Goal: Book appointment/travel/reservation

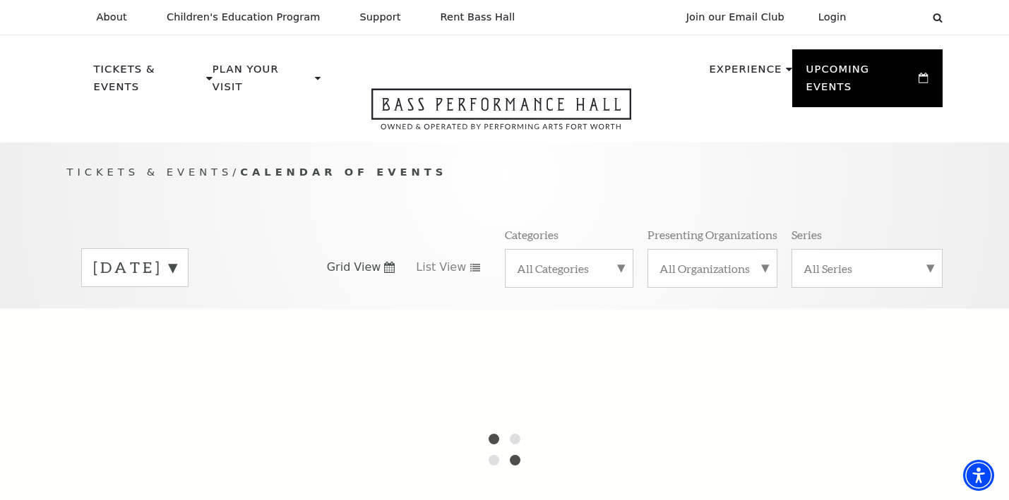
click at [176, 257] on label "[DATE]" at bounding box center [134, 268] width 83 height 22
click at [176, 282] on label "[DATE]" at bounding box center [134, 297] width 83 height 30
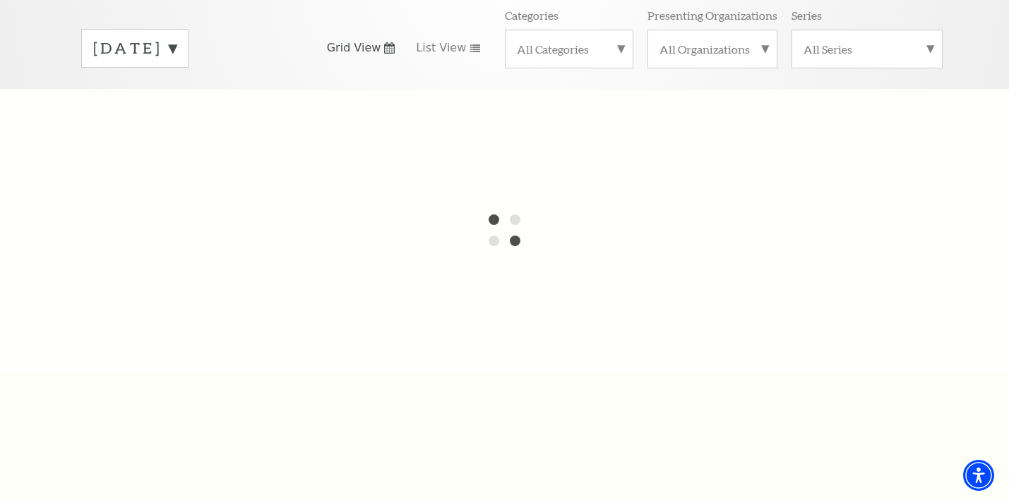
scroll to position [217, 0]
click at [176, 40] on label "[DATE]" at bounding box center [134, 51] width 83 height 22
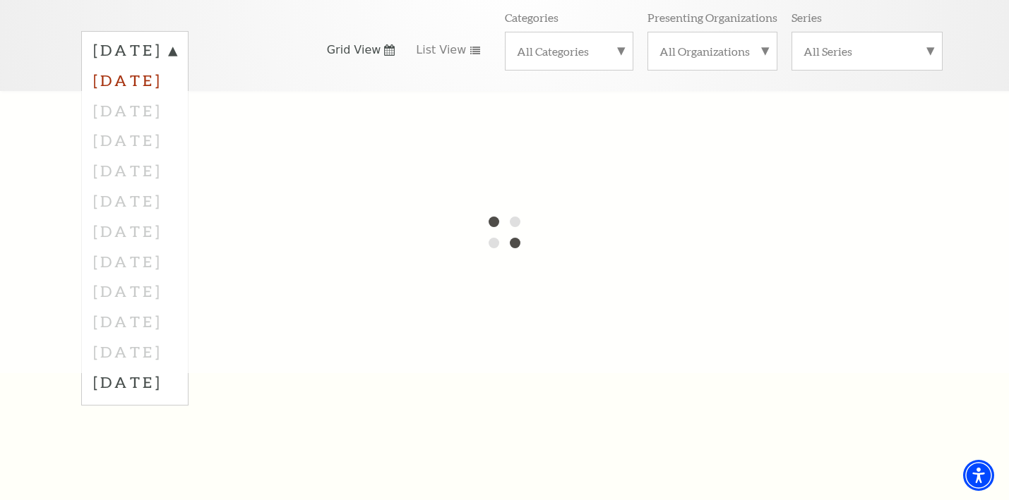
click at [176, 67] on label "[DATE]" at bounding box center [134, 80] width 83 height 30
click at [185, 67] on div "[DATE] Grid View List View Categories All Categories Presenting Organizations A…" at bounding box center [504, 50] width 875 height 80
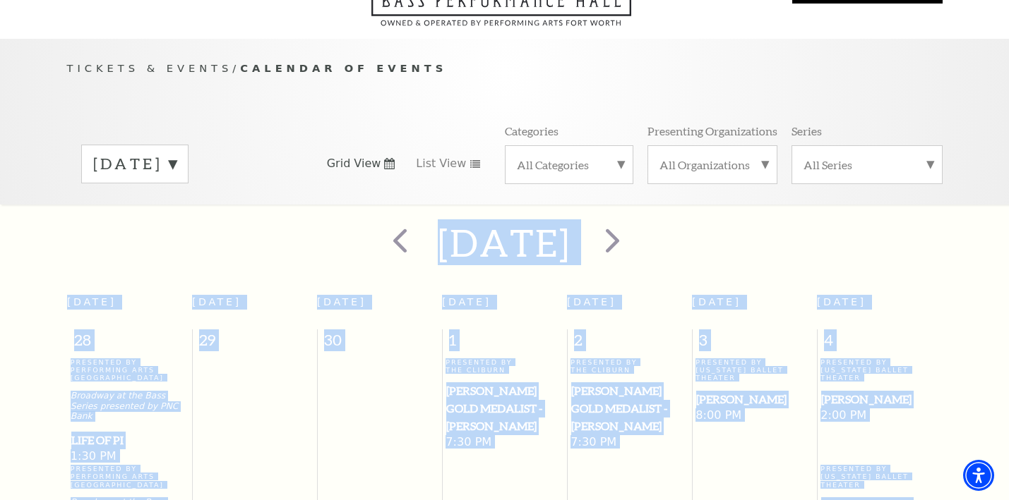
scroll to position [28, 0]
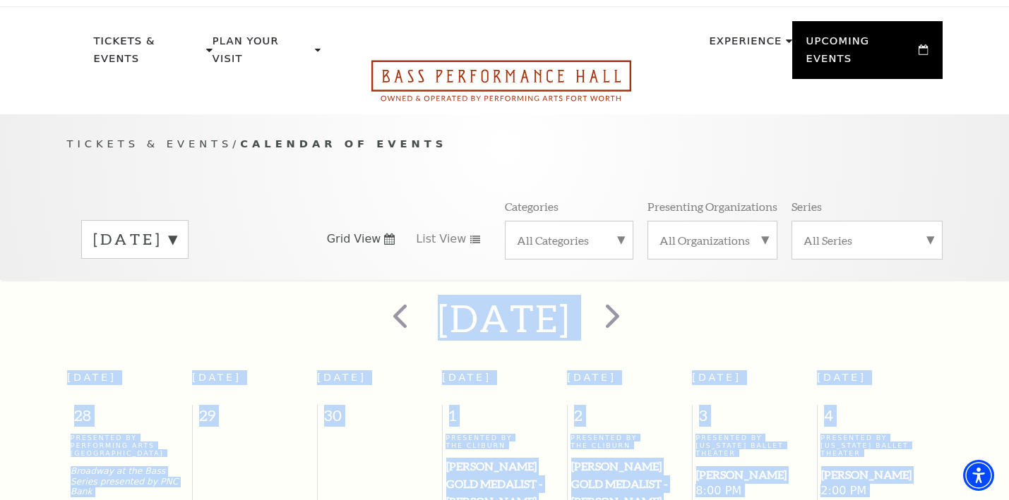
click at [491, 61] on icon "Open this option" at bounding box center [501, 81] width 260 height 42
click at [492, 60] on icon "Open this option" at bounding box center [501, 81] width 260 height 42
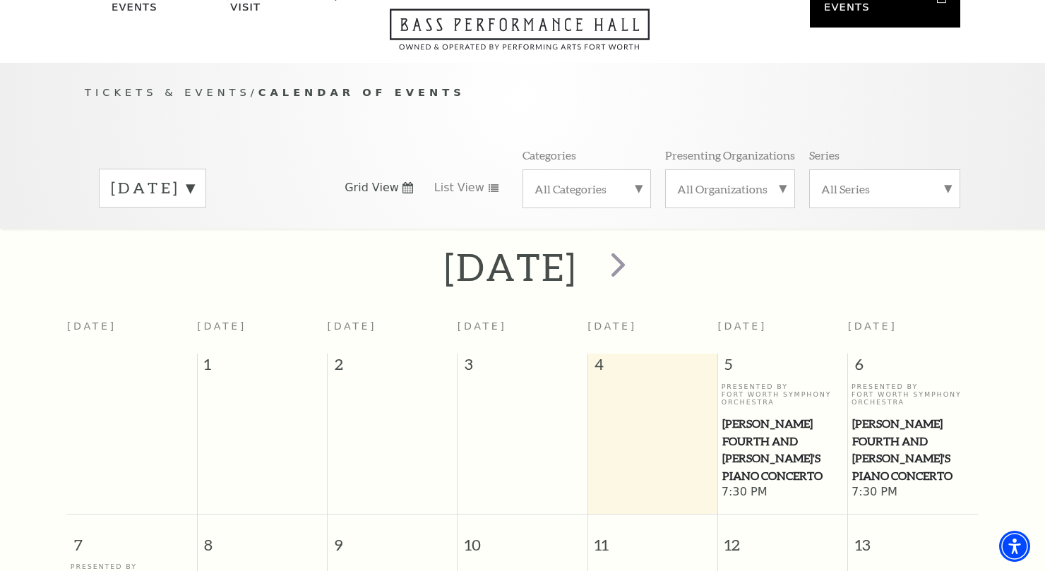
scroll to position [41, 0]
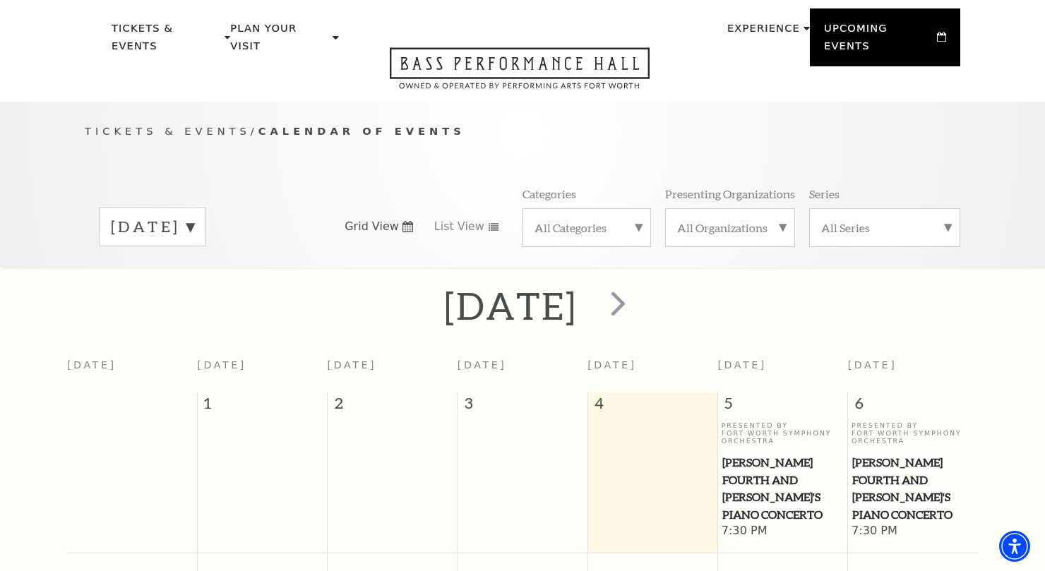
click at [206, 207] on div "September 2025" at bounding box center [152, 226] width 107 height 39
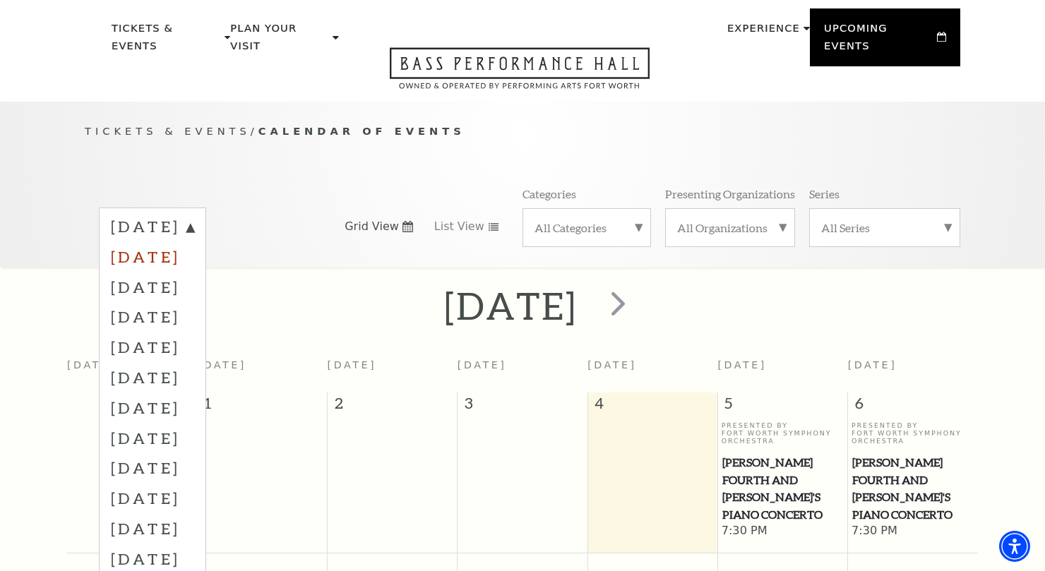
click at [194, 242] on label "[DATE]" at bounding box center [152, 256] width 83 height 30
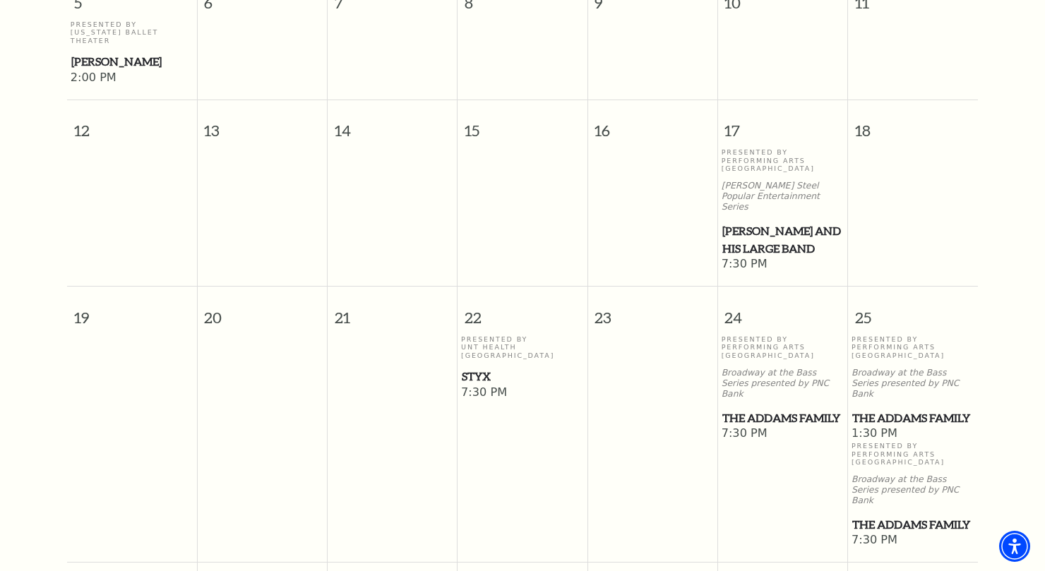
scroll to position [725, 0]
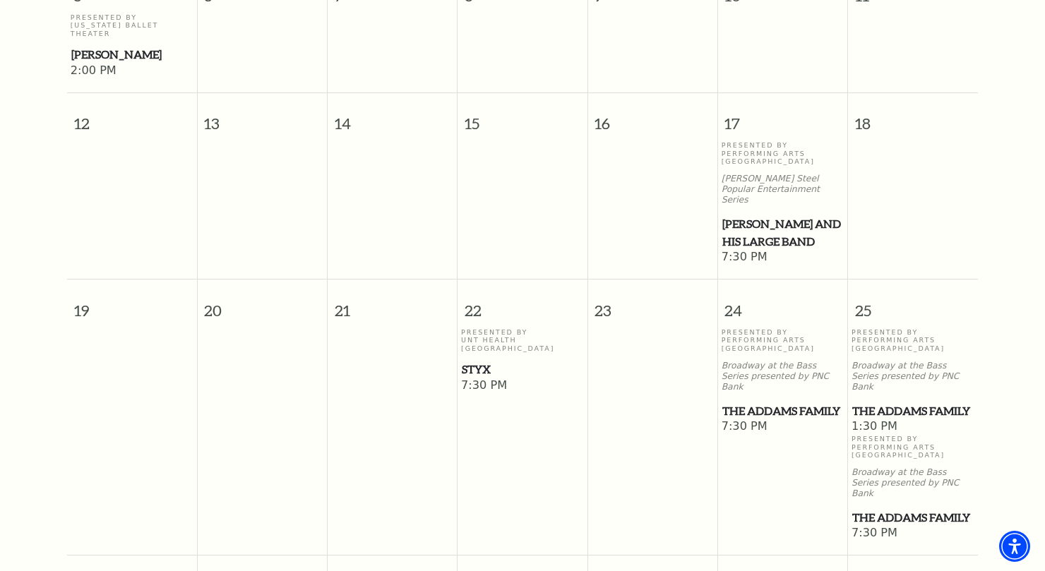
click at [469, 378] on span "7:30 PM" at bounding box center [522, 386] width 123 height 16
click at [476, 361] on span "Styx" at bounding box center [522, 370] width 121 height 18
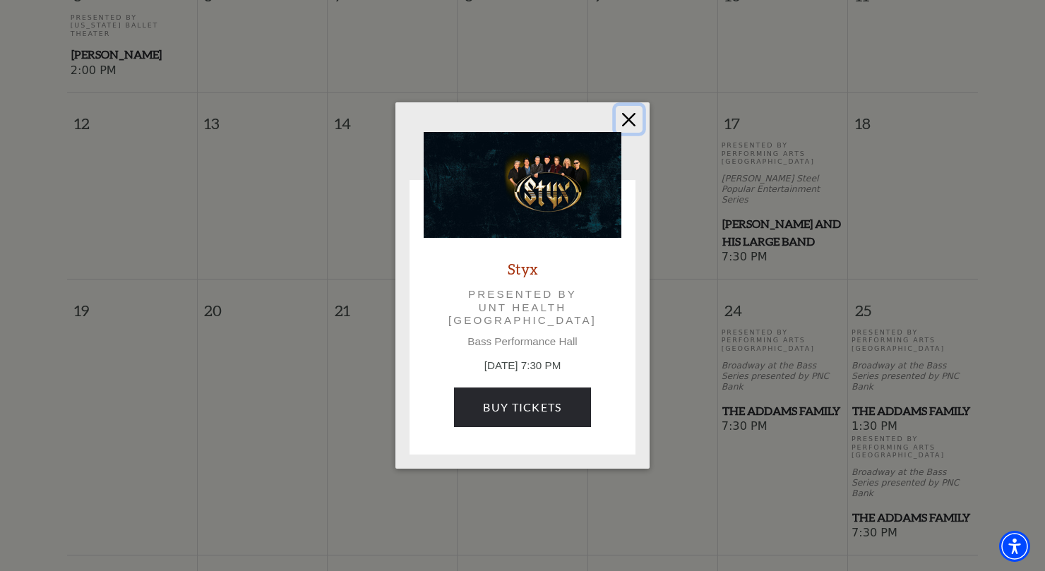
drag, startPoint x: 634, startPoint y: 121, endPoint x: 695, endPoint y: 67, distance: 82.0
click at [634, 121] on button "Close" at bounding box center [628, 119] width 27 height 27
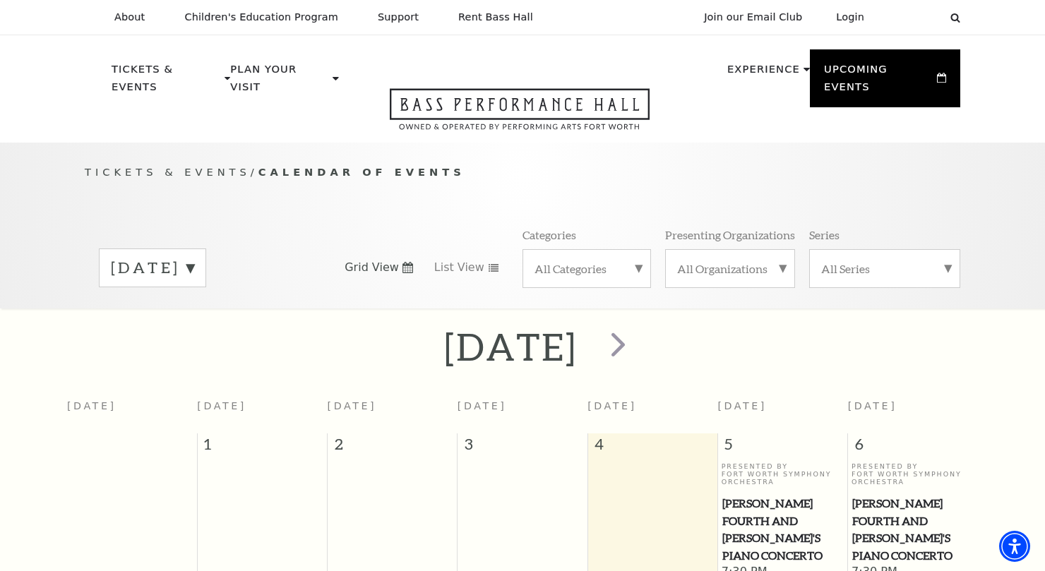
click at [194, 257] on label "[DATE]" at bounding box center [152, 268] width 83 height 22
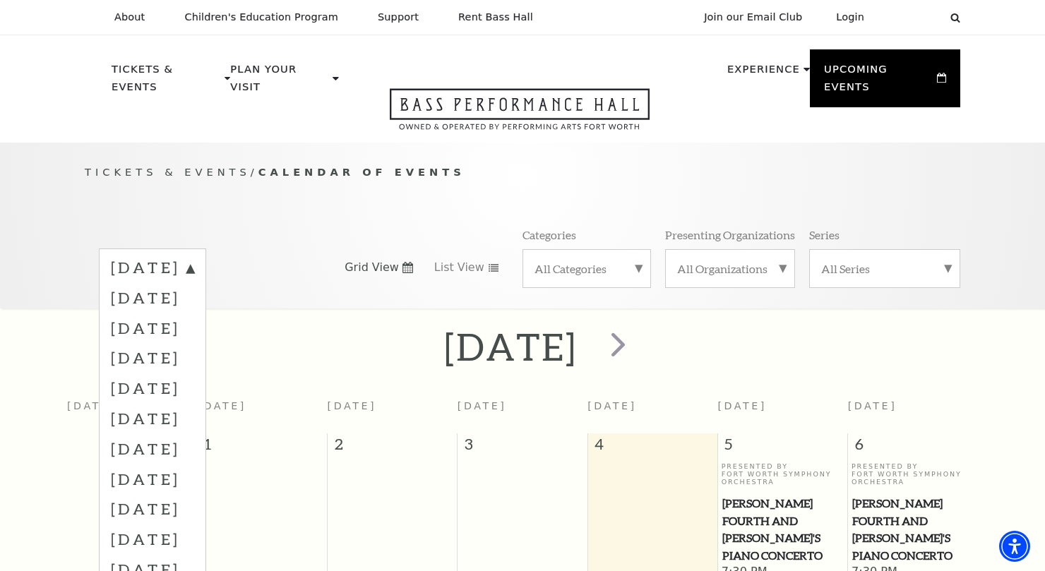
click at [194, 288] on label "[DATE]" at bounding box center [152, 297] width 83 height 30
